Goal: Book appointment/travel/reservation

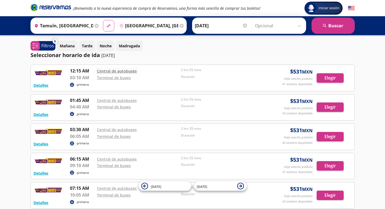
click at [122, 70] on link "Central de autobuses" at bounding box center [117, 70] width 40 height 5
click at [39, 85] on button "Detalles" at bounding box center [40, 85] width 15 height 6
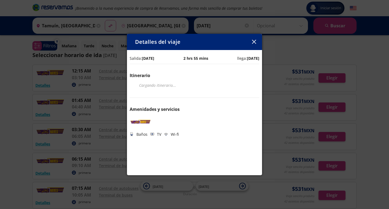
click at [255, 40] on icon "button" at bounding box center [254, 42] width 4 height 4
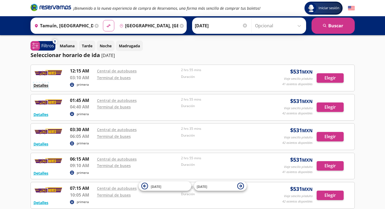
click at [45, 87] on button "Detalles" at bounding box center [40, 85] width 15 height 6
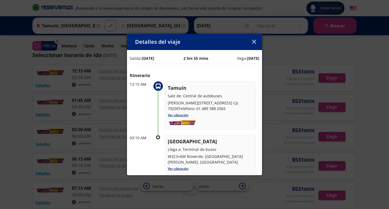
click at [255, 41] on icon "button" at bounding box center [254, 42] width 4 height 4
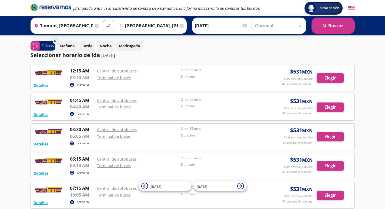
click at [53, 23] on input "Tamuín, [GEOGRAPHIC_DATA][PERSON_NAME]" at bounding box center [62, 25] width 61 height 13
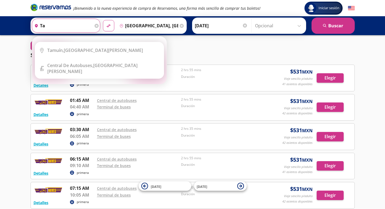
type input "t"
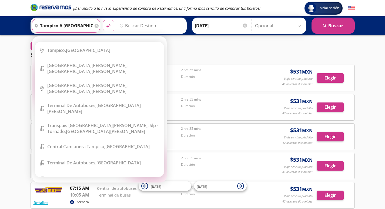
type input "tampico a [GEOGRAPHIC_DATA][PERSON_NAME]"
click at [103, 20] on button "material-symbols:compare-arrows-rounded" at bounding box center [108, 25] width 11 height 11
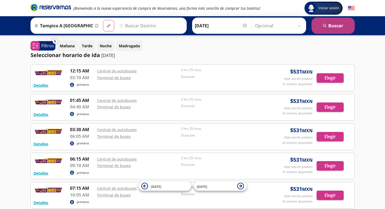
click at [330, 27] on button "search [GEOGRAPHIC_DATA]" at bounding box center [332, 26] width 43 height 16
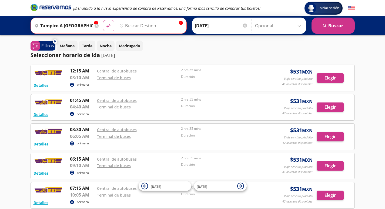
click at [195, 26] on input "[DATE]" at bounding box center [221, 25] width 53 height 13
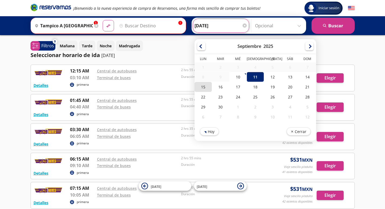
click at [200, 83] on div "15" at bounding box center [202, 87] width 17 height 10
type input "[DATE]"
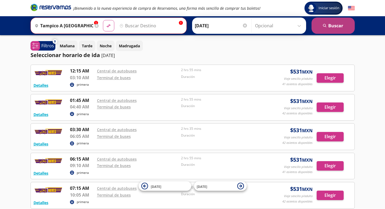
click at [332, 22] on button "search [GEOGRAPHIC_DATA]" at bounding box center [332, 26] width 43 height 16
click at [338, 24] on button "search [GEOGRAPHIC_DATA]" at bounding box center [332, 26] width 43 height 16
click at [122, 24] on icon "pin-outline" at bounding box center [121, 26] width 4 height 4
click at [90, 26] on input "tampico a [GEOGRAPHIC_DATA][PERSON_NAME]" at bounding box center [62, 25] width 61 height 13
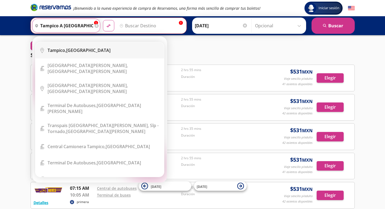
click at [62, 49] on b "Tampico," at bounding box center [57, 50] width 19 height 6
type input "[GEOGRAPHIC_DATA], [GEOGRAPHIC_DATA]"
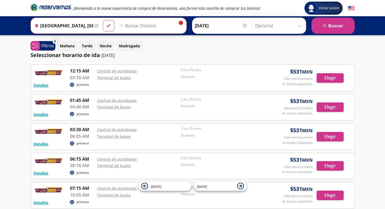
click at [137, 23] on input "Destino" at bounding box center [150, 25] width 66 height 13
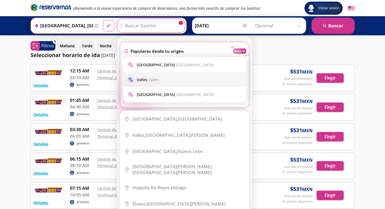
click at [148, 79] on span "Valles" at bounding box center [153, 79] width 11 height 5
type input "[GEOGRAPHIC_DATA], [GEOGRAPHIC_DATA][PERSON_NAME]"
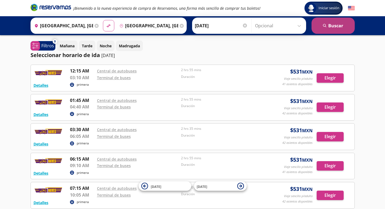
click at [343, 25] on button "search [GEOGRAPHIC_DATA]" at bounding box center [332, 26] width 43 height 16
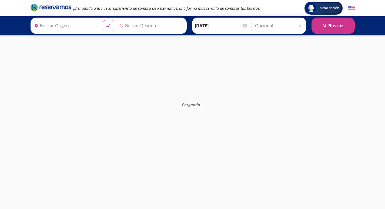
type input "[GEOGRAPHIC_DATA], [GEOGRAPHIC_DATA][PERSON_NAME]"
type input "[GEOGRAPHIC_DATA], [GEOGRAPHIC_DATA]"
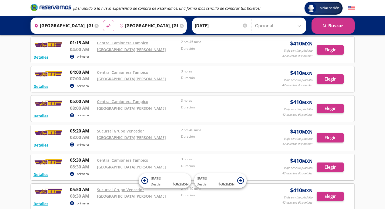
scroll to position [27, 0]
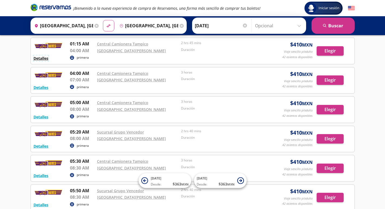
click at [43, 56] on button "Detalles" at bounding box center [40, 58] width 15 height 6
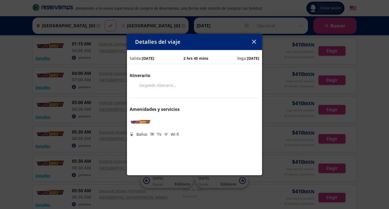
click at [254, 40] on icon "button" at bounding box center [254, 42] width 4 height 4
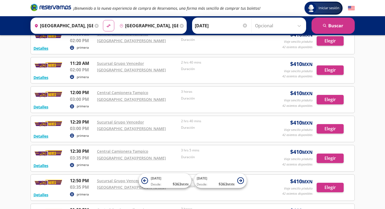
scroll to position [567, 0]
